Goal: Find specific page/section

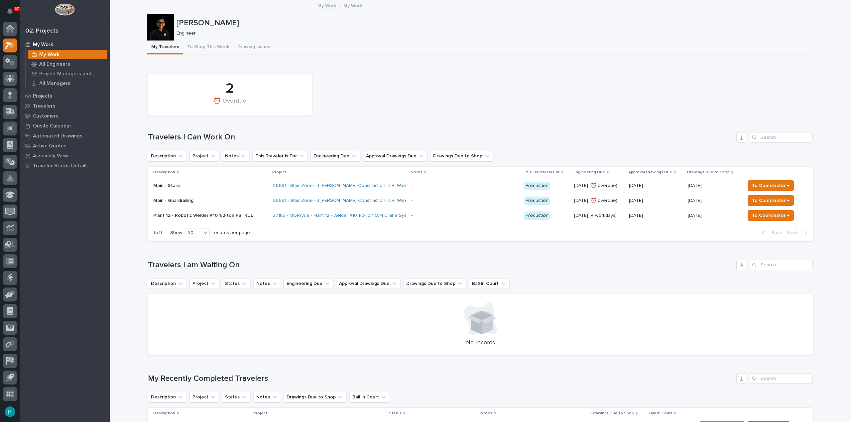
click at [149, 27] on div at bounding box center [160, 27] width 27 height 27
drag, startPoint x: 158, startPoint y: 26, endPoint x: 165, endPoint y: 29, distance: 7.0
click at [165, 29] on div at bounding box center [160, 27] width 27 height 27
click at [160, 22] on div at bounding box center [160, 27] width 27 height 27
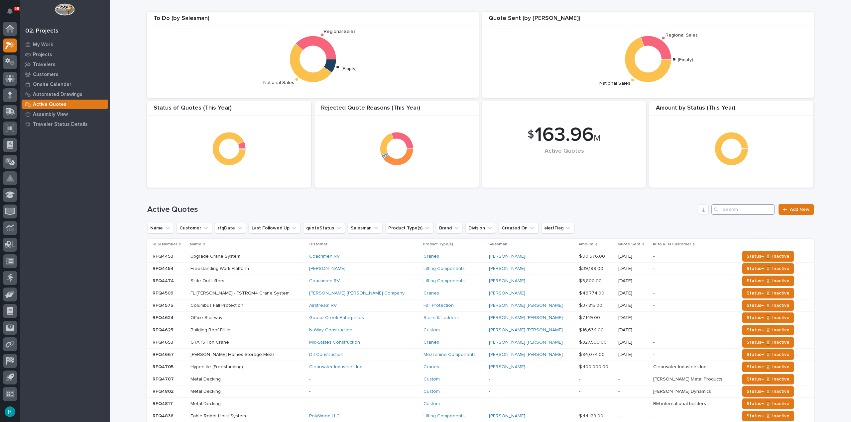
click at [751, 207] on input "Search" at bounding box center [742, 209] width 63 height 11
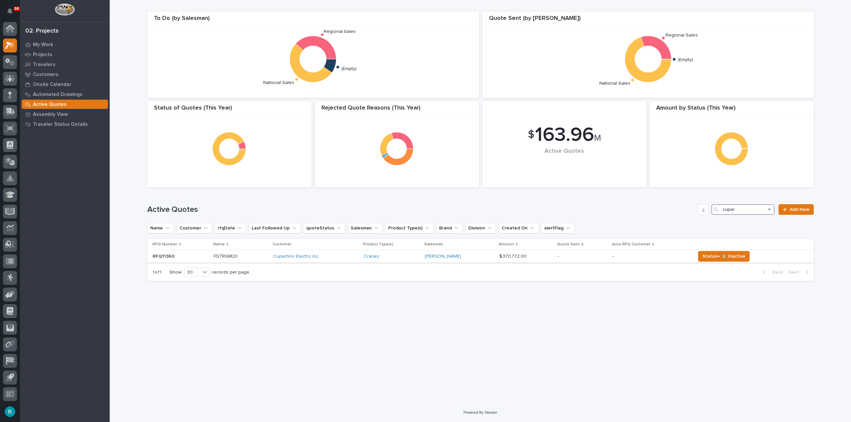
type input "cuper"
click at [258, 259] on p at bounding box center [241, 257] width 54 height 6
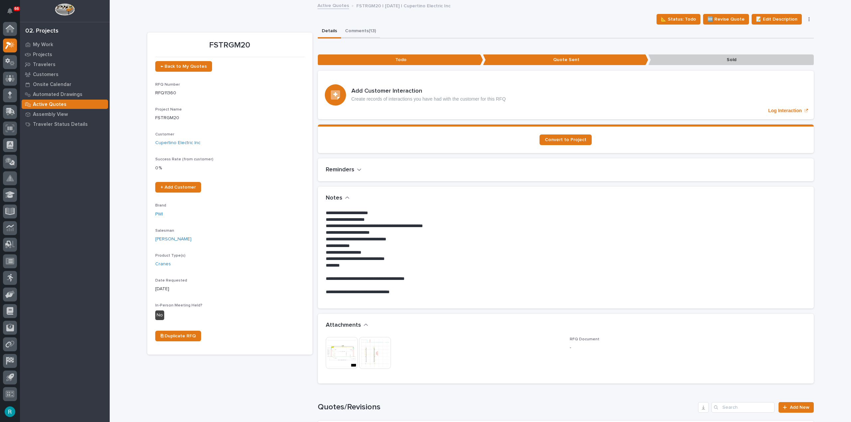
click at [354, 29] on button "Comments (13)" at bounding box center [360, 32] width 39 height 14
